Goal: Transaction & Acquisition: Register for event/course

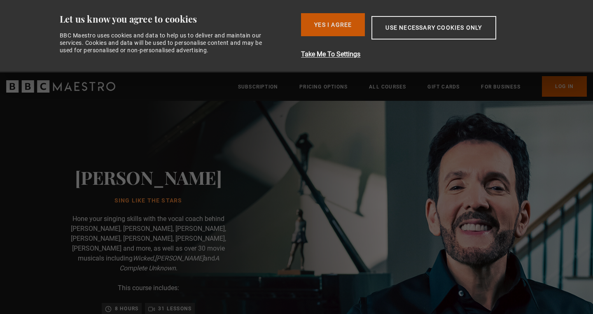
click at [333, 31] on button "Yes I Agree" at bounding box center [333, 24] width 64 height 23
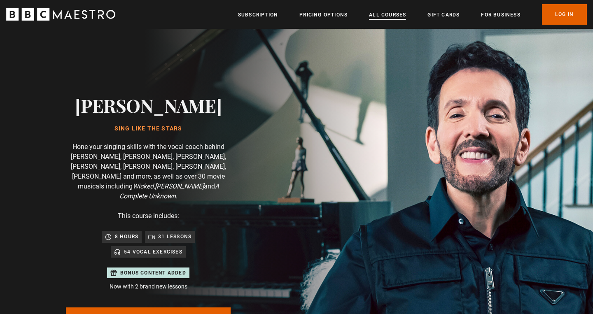
click at [396, 16] on link "All Courses" at bounding box center [387, 15] width 37 height 8
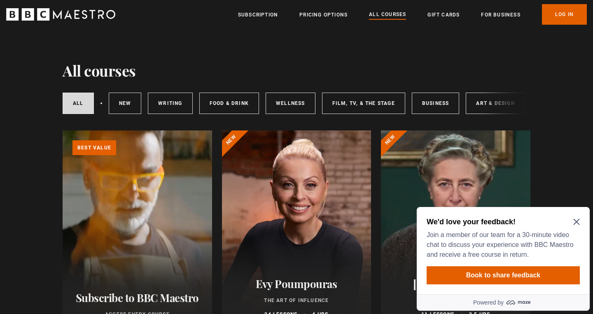
click at [574, 220] on icon "Close Maze Prompt" at bounding box center [576, 222] width 6 height 6
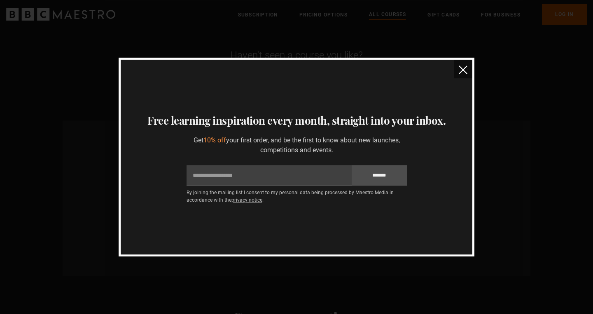
scroll to position [3375, 0]
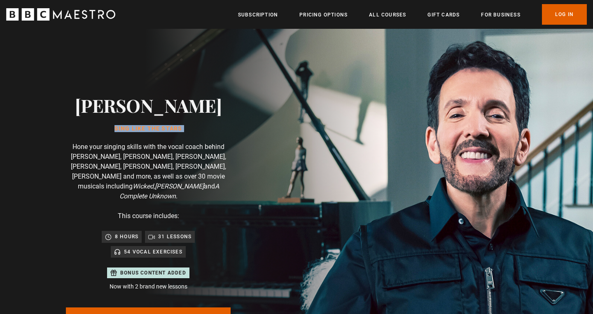
drag, startPoint x: 215, startPoint y: 112, endPoint x: 113, endPoint y: 110, distance: 101.7
click at [113, 110] on div "Eric Vetro Sing Like the Stars Hone your singing skills with the vocal coach be…" at bounding box center [147, 226] width 263 height 394
